Goal: Find specific page/section: Find specific page/section

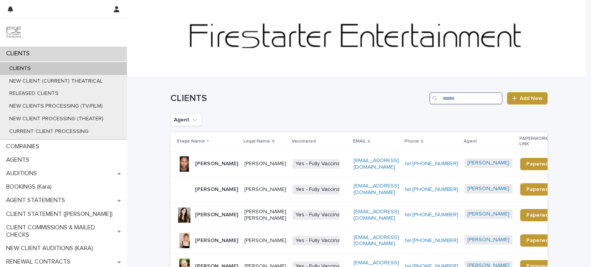
click at [461, 99] on input "Search" at bounding box center [465, 98] width 73 height 12
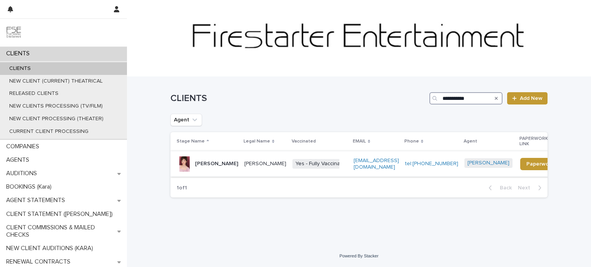
type input "**********"
click at [222, 164] on div "[PERSON_NAME]" at bounding box center [216, 164] width 43 height 13
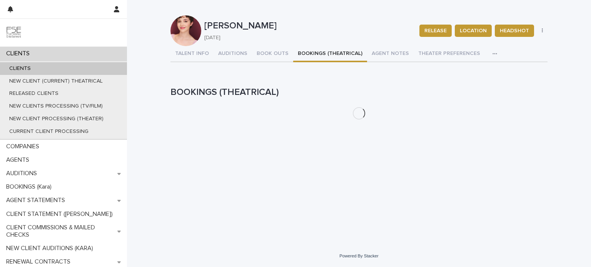
click at [303, 51] on button "BOOKINGS (THEATRICAL)" at bounding box center [330, 54] width 74 height 16
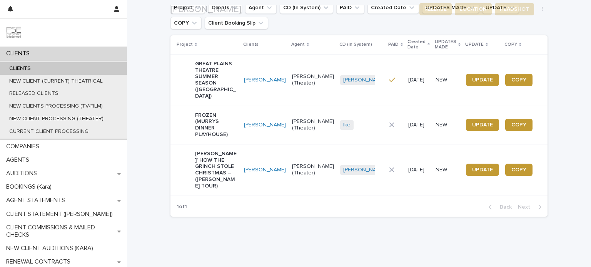
scroll to position [122, 0]
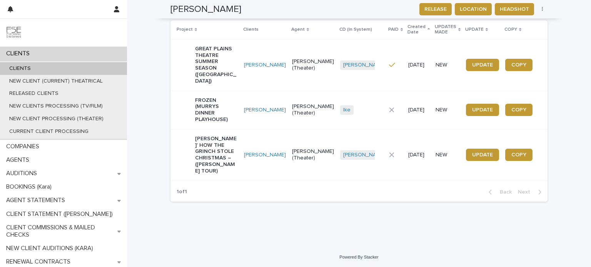
click at [259, 117] on div "[PERSON_NAME]" at bounding box center [265, 110] width 42 height 13
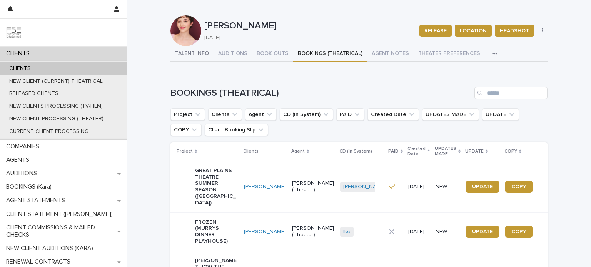
click at [180, 52] on button "TALENT INFO" at bounding box center [191, 54] width 43 height 16
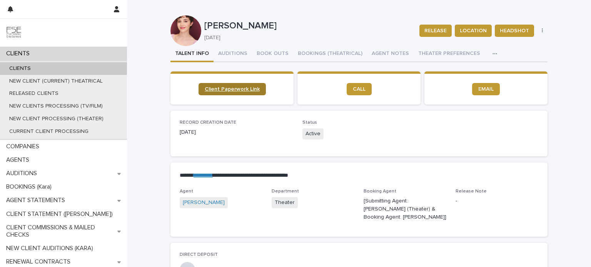
click at [237, 88] on span "Client Paperwork Link" at bounding box center [232, 89] width 55 height 5
